Goal: Information Seeking & Learning: Find specific fact

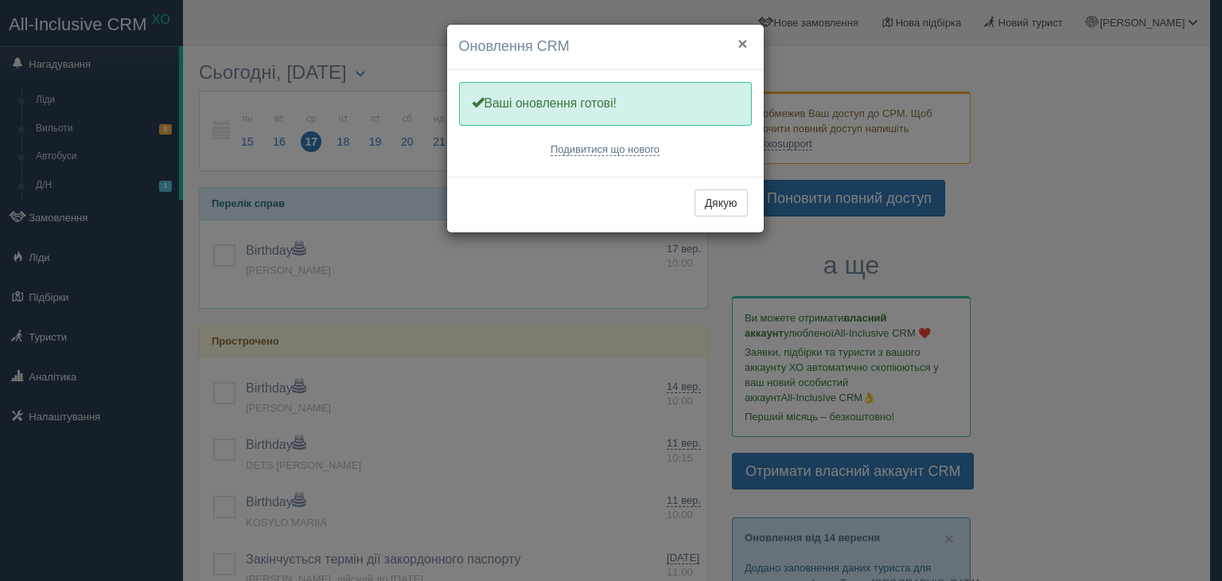
click at [744, 41] on button "×" at bounding box center [743, 43] width 10 height 17
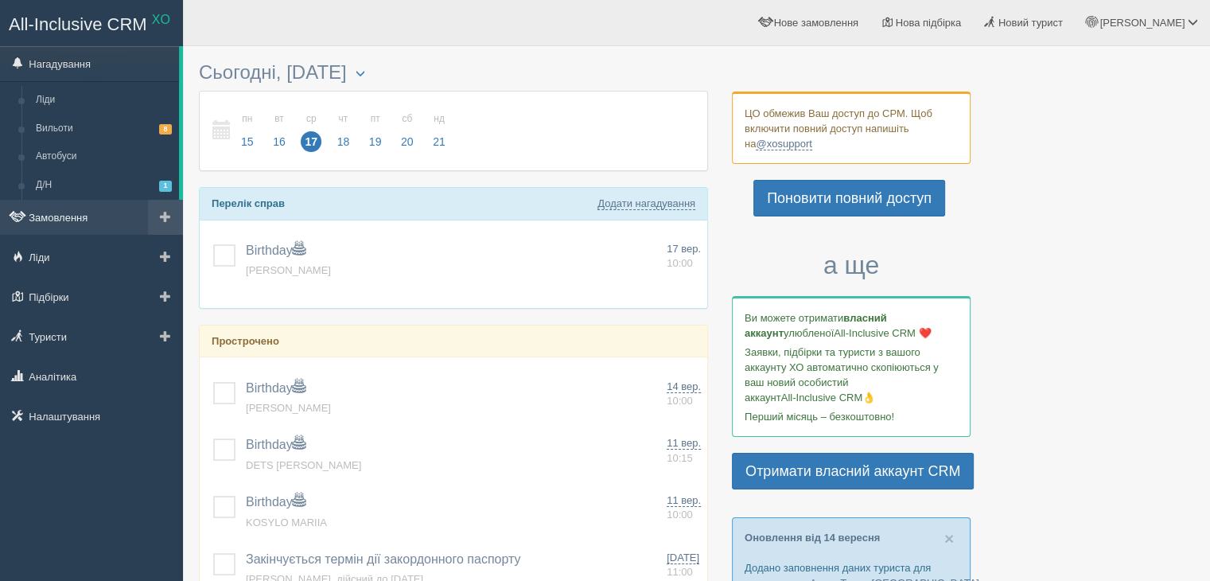
click at [55, 218] on link "Замовлення" at bounding box center [91, 217] width 183 height 35
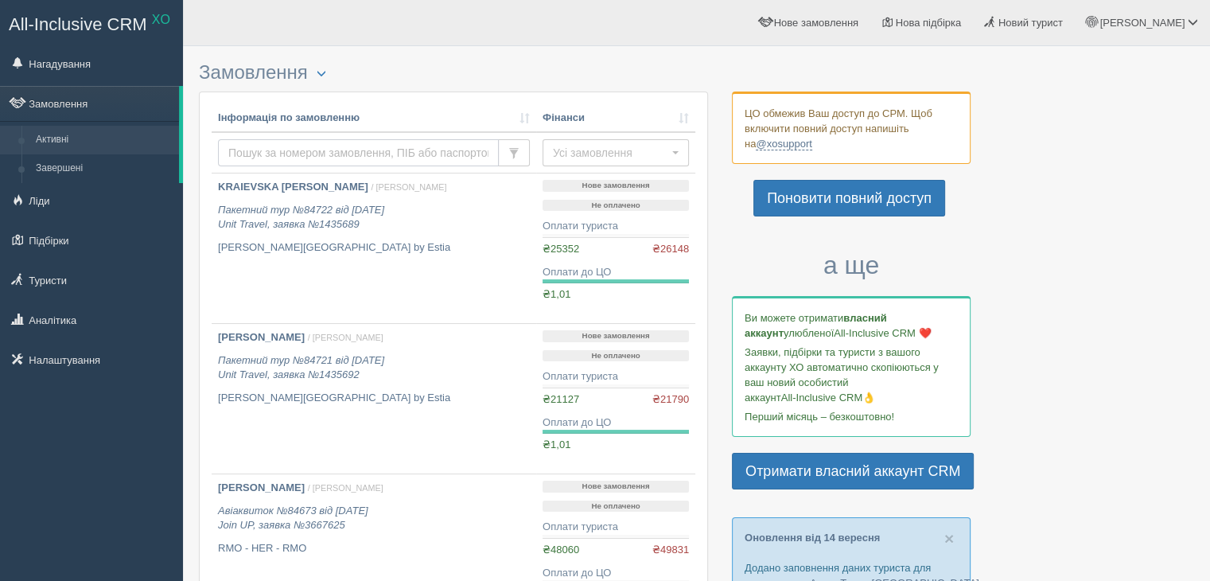
click at [280, 149] on input "text" at bounding box center [358, 152] width 281 height 27
type input "біленький"
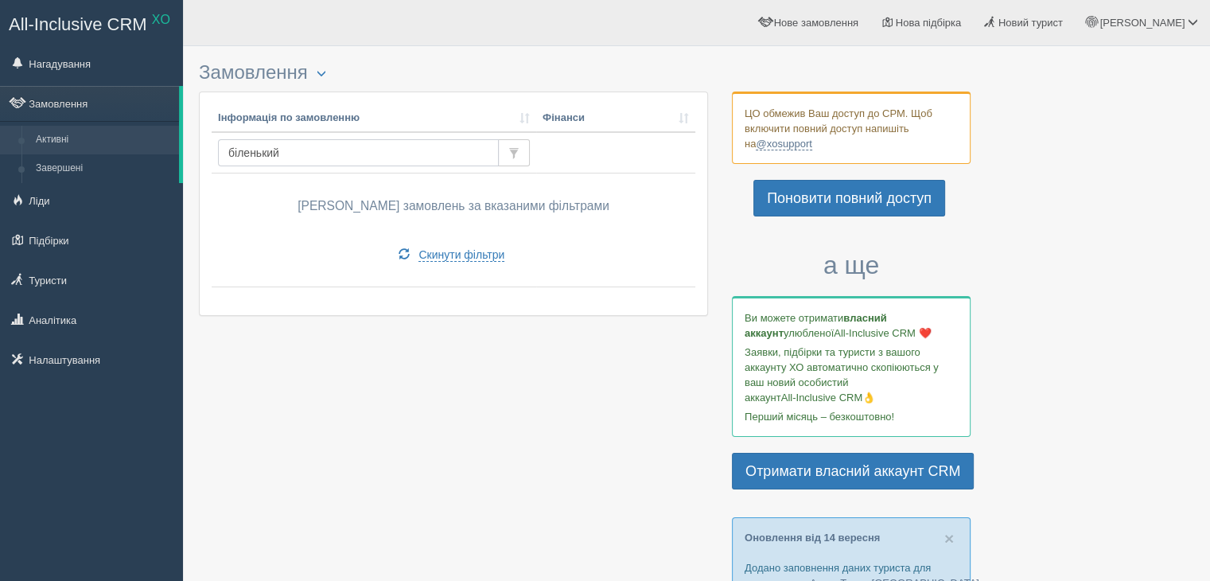
click at [281, 150] on input "біленький" at bounding box center [358, 152] width 281 height 27
type input "bilenk"
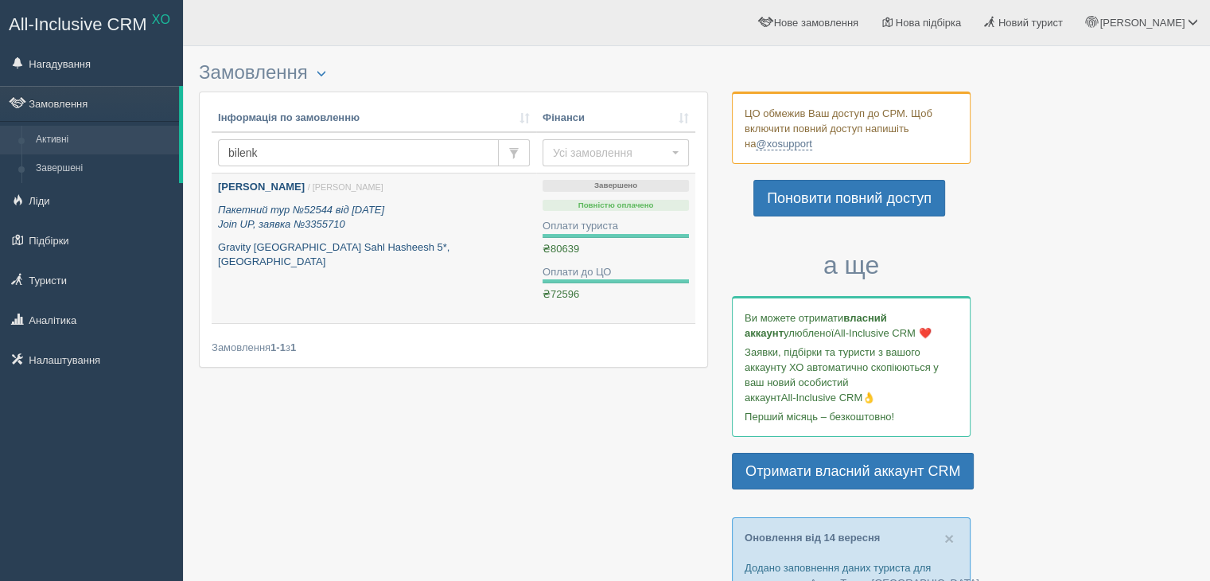
click at [294, 184] on b "Біленька Ольга Валеріївна" at bounding box center [261, 187] width 87 height 12
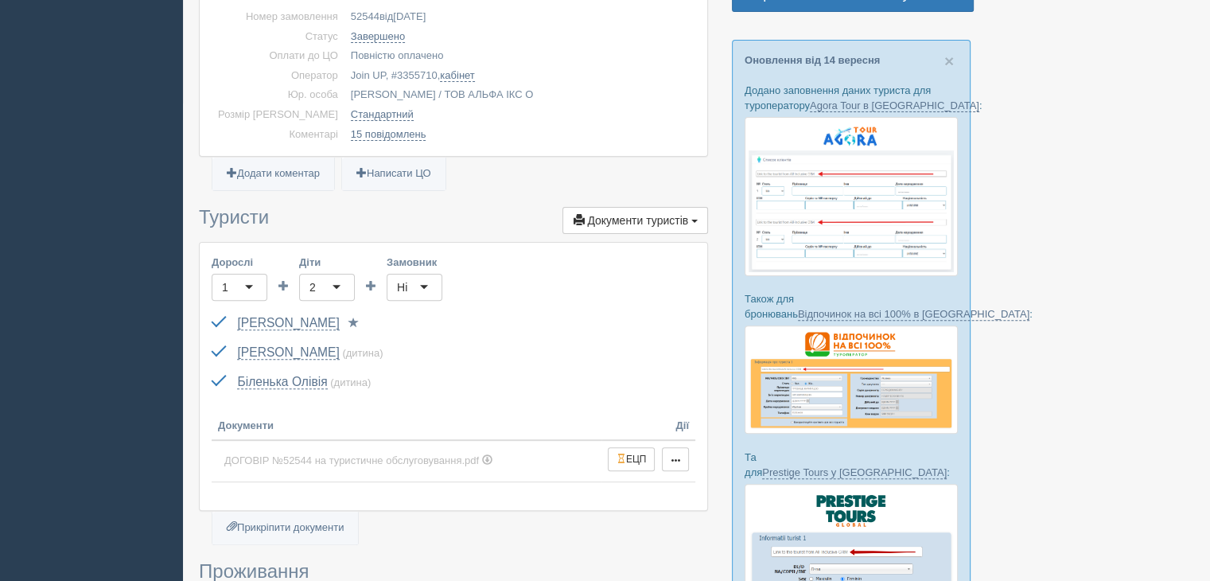
scroll to position [637, 0]
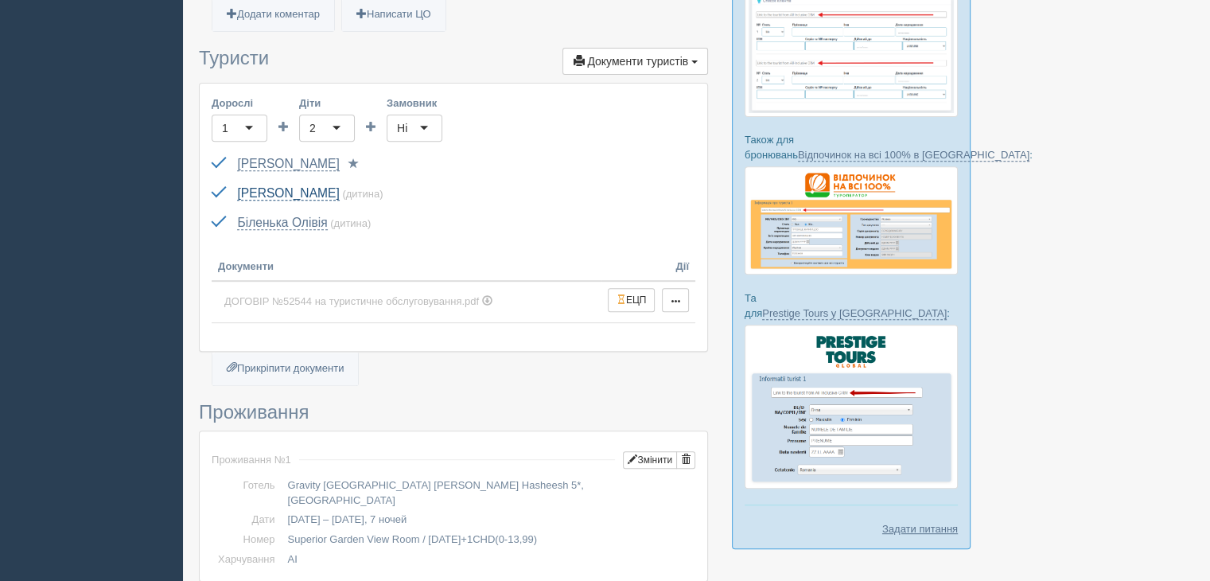
click at [296, 189] on link "[PERSON_NAME]" at bounding box center [288, 193] width 102 height 14
click at [298, 221] on link "Біленька Олівія" at bounding box center [282, 223] width 90 height 14
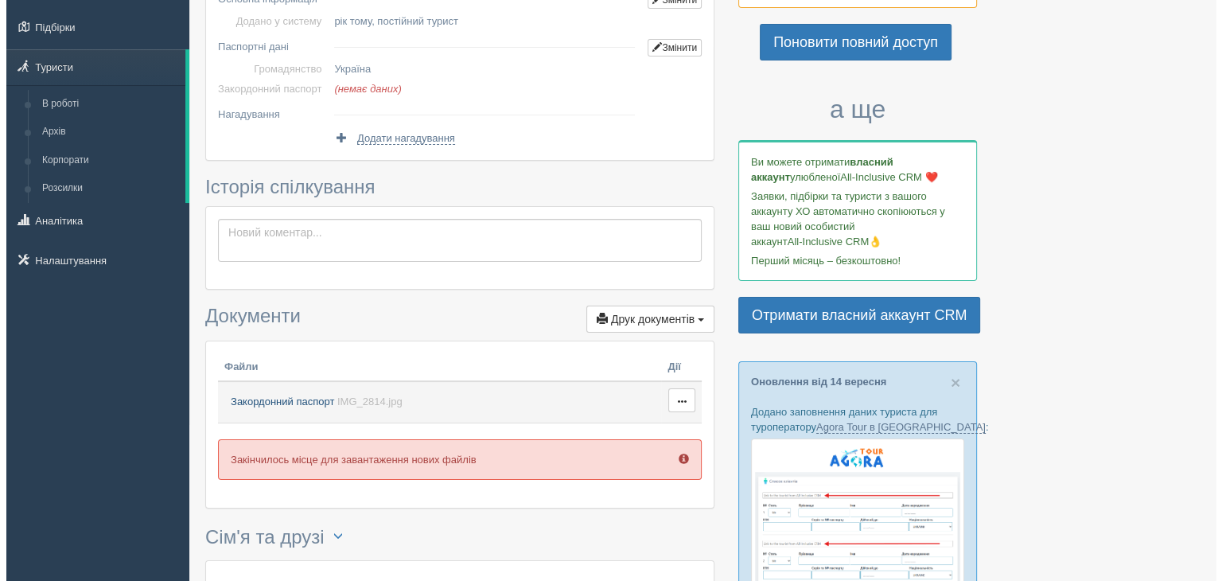
scroll to position [159, 0]
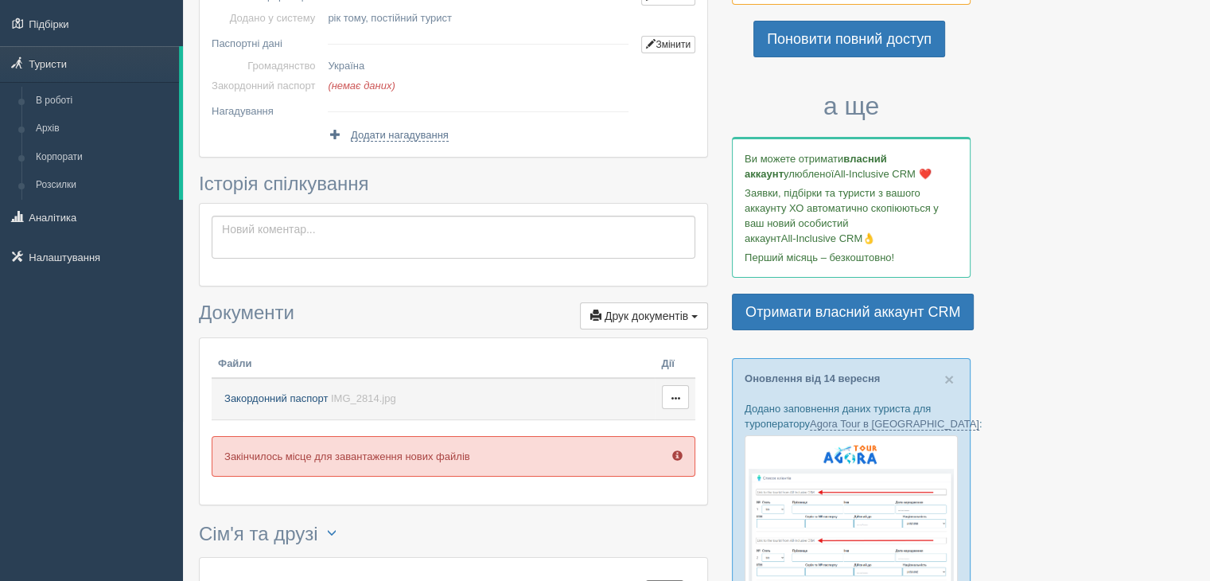
click at [254, 402] on span "Закордонний паспорт" at bounding box center [275, 398] width 103 height 12
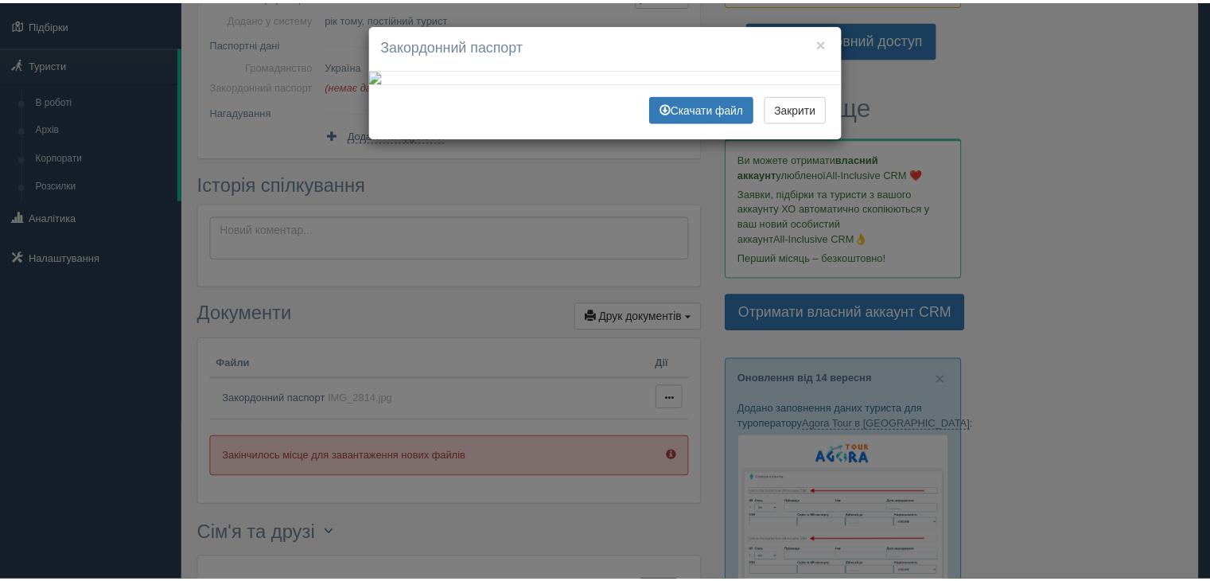
scroll to position [477, 0]
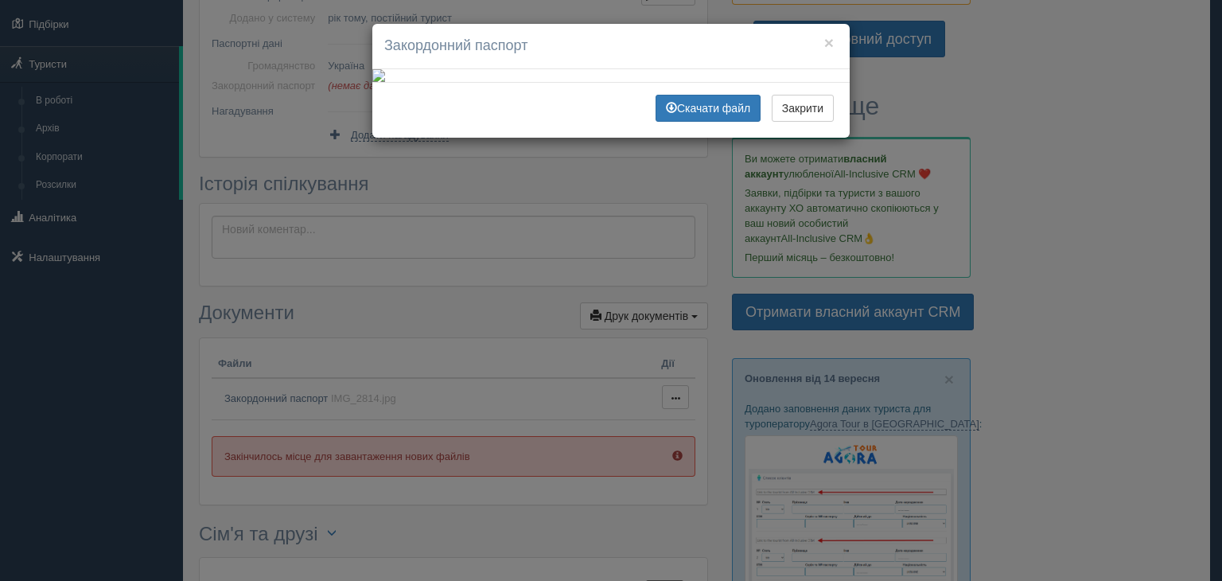
click at [1082, 169] on div "× Закордонний паспорт Скачати файл Закрити" at bounding box center [611, 290] width 1222 height 581
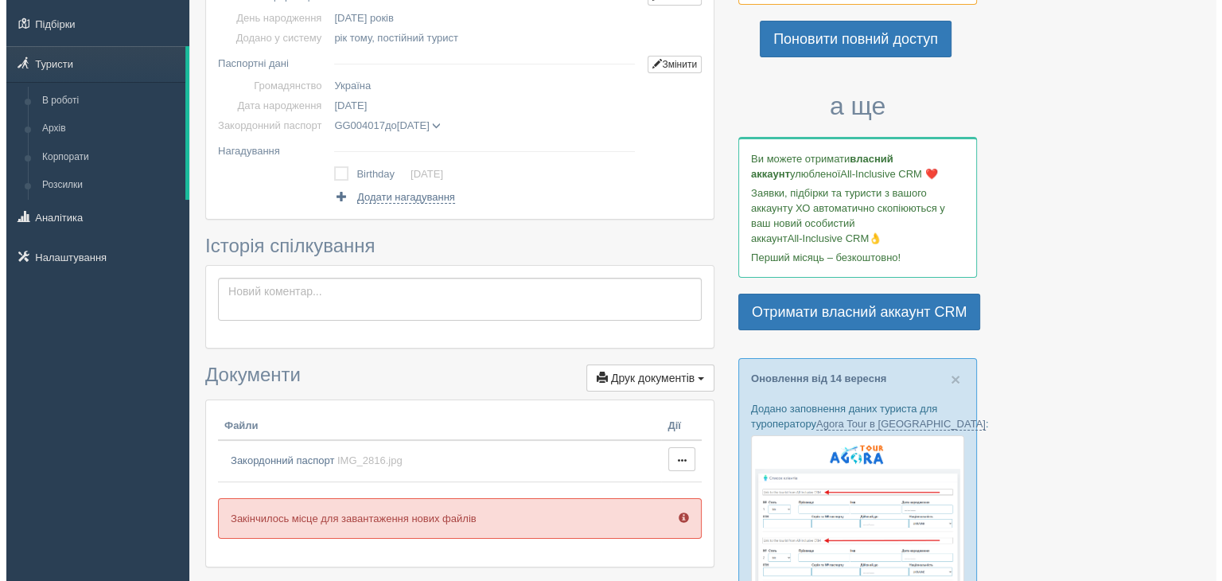
scroll to position [318, 0]
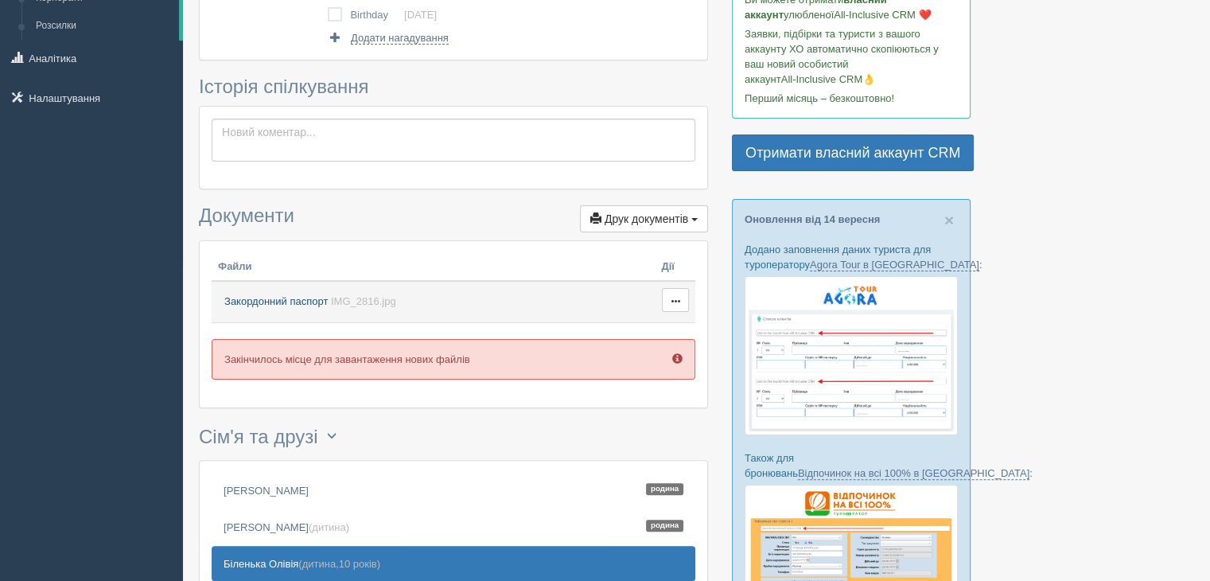
click at [269, 301] on span "Закордонний паспорт" at bounding box center [275, 301] width 103 height 12
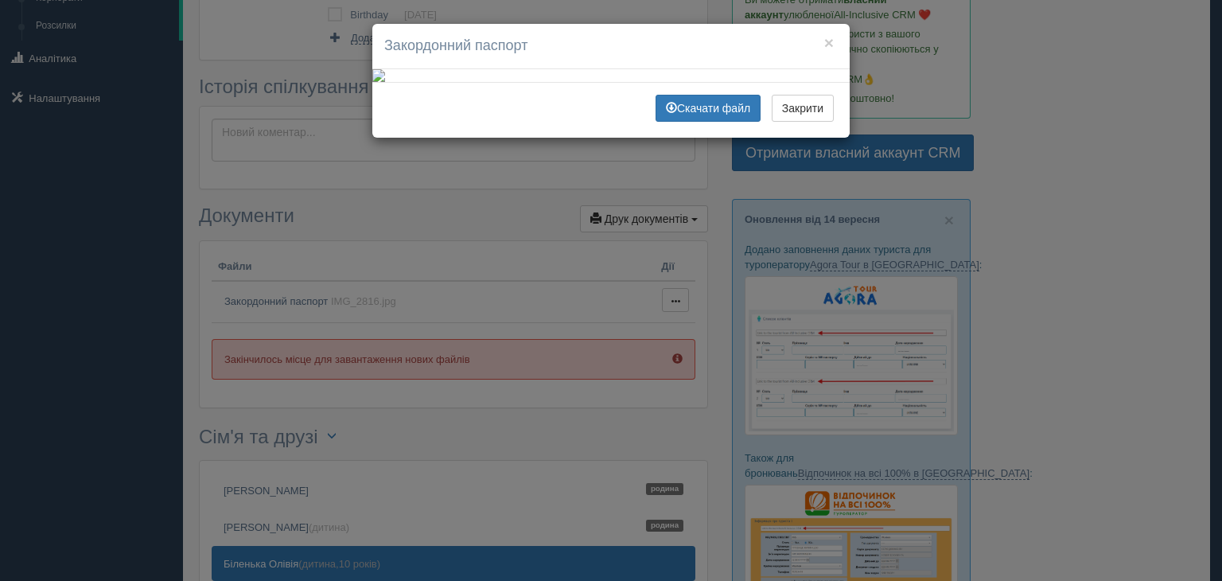
scroll to position [398, 0]
